Goal: Find specific page/section: Find specific page/section

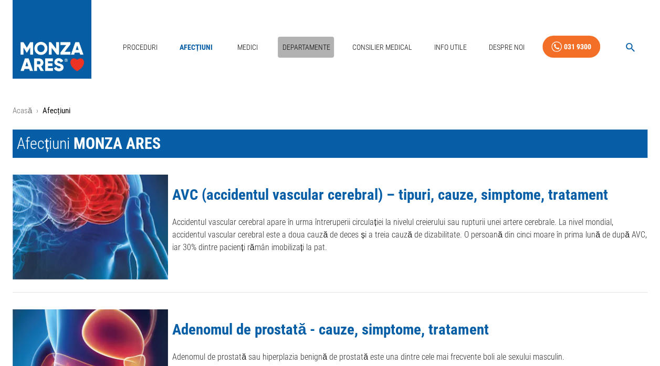
click at [294, 44] on link "Departamente" at bounding box center [306, 48] width 56 height 22
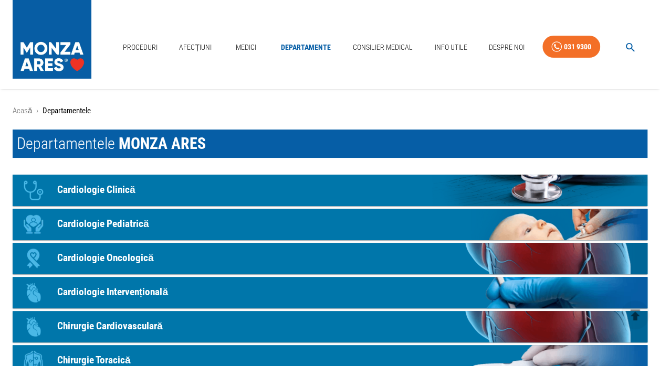
scroll to position [128, 0]
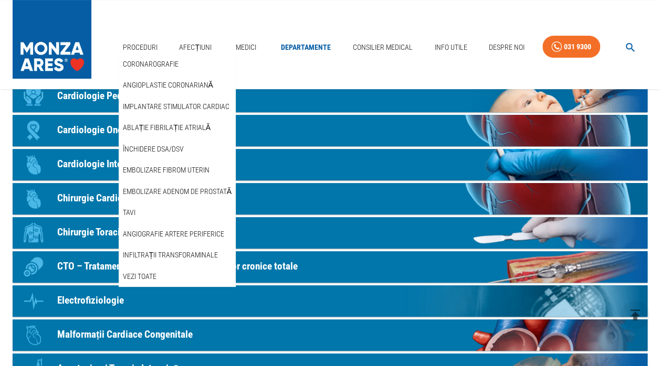
click at [139, 277] on link "Vezi Toate" at bounding box center [140, 276] width 38 height 17
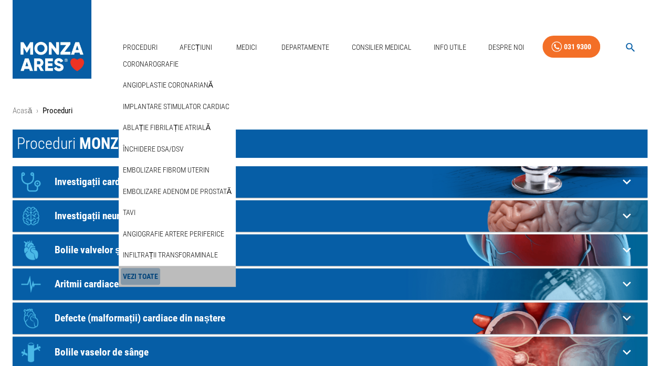
click at [140, 276] on link "Vezi Toate" at bounding box center [140, 276] width 39 height 17
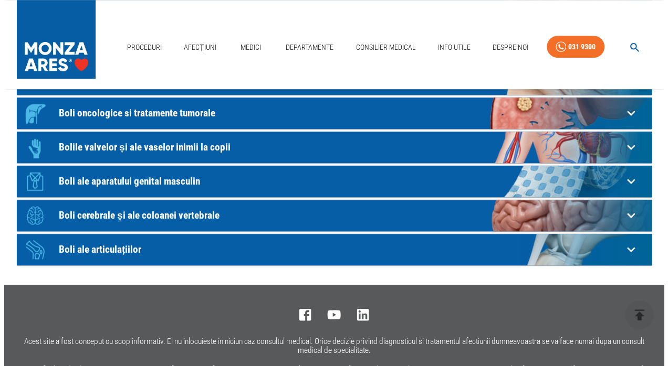
scroll to position [262, 0]
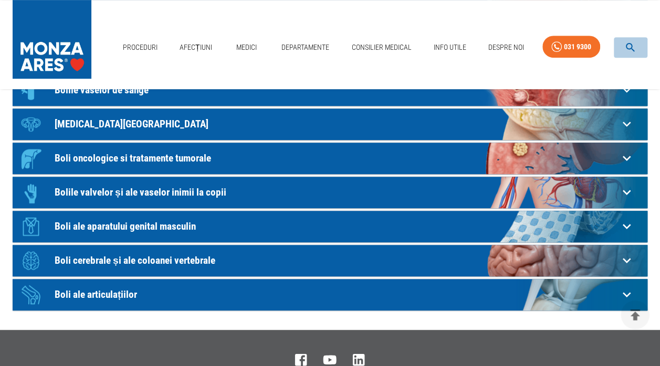
click at [627, 44] on icon "button" at bounding box center [630, 47] width 9 height 9
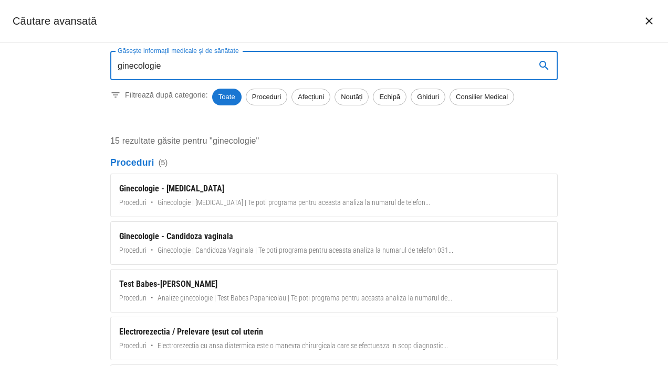
type input "ginecologie"
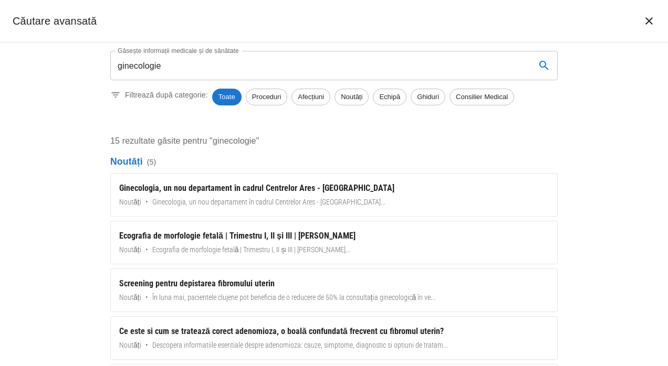
scroll to position [0, 0]
